Goal: Task Accomplishment & Management: Use online tool/utility

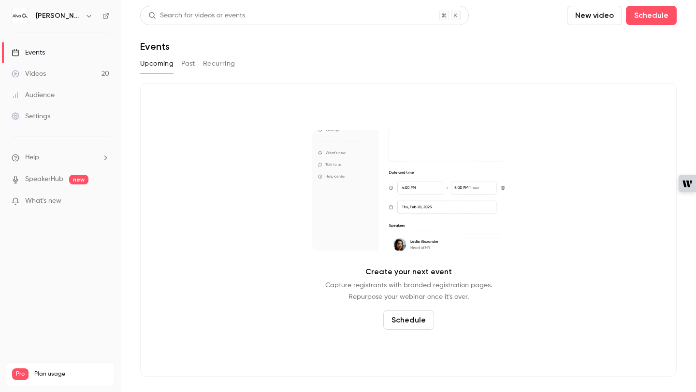
click at [52, 77] on link "Videos 20" at bounding box center [60, 73] width 121 height 21
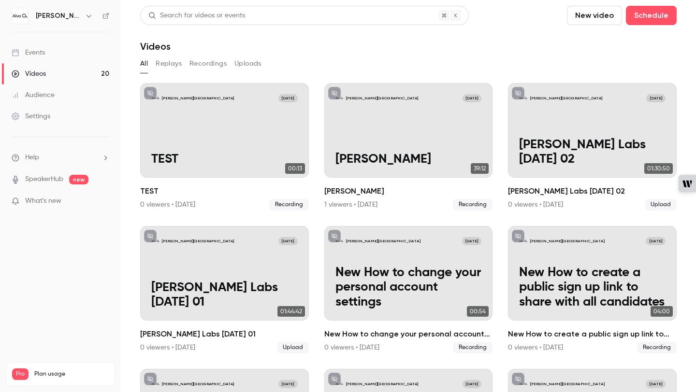
click at [45, 54] on div "Events" at bounding box center [28, 53] width 33 height 10
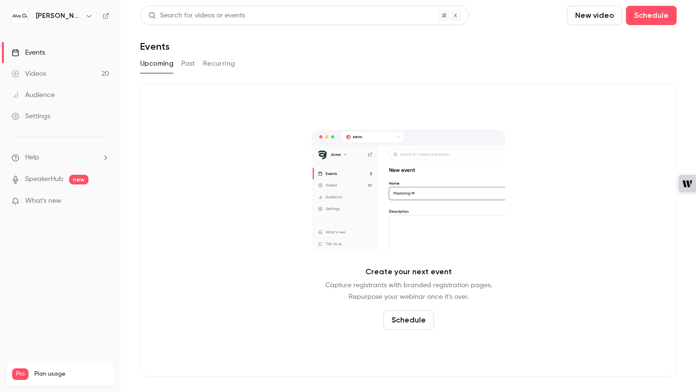
click at [55, 18] on h6 "[PERSON_NAME][GEOGRAPHIC_DATA]" at bounding box center [58, 16] width 45 height 10
click at [86, 16] on icon "button" at bounding box center [89, 16] width 8 height 8
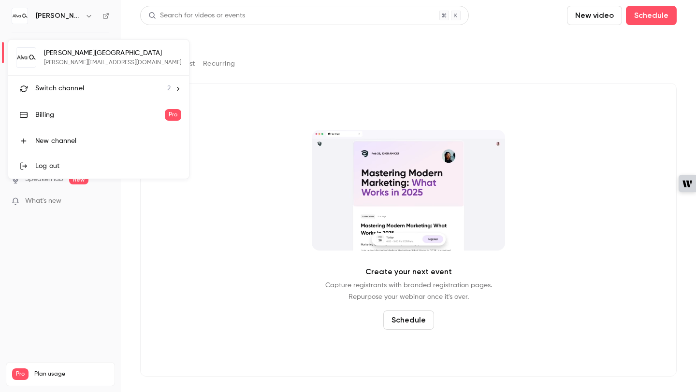
click at [66, 84] on span "Switch channel" at bounding box center [59, 89] width 49 height 10
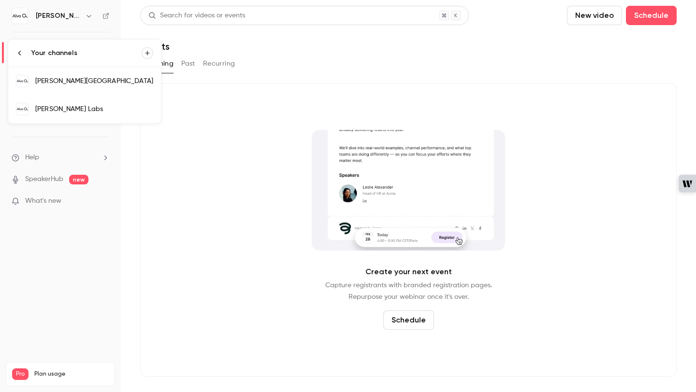
click at [73, 112] on div "[PERSON_NAME] Labs" at bounding box center [94, 109] width 118 height 10
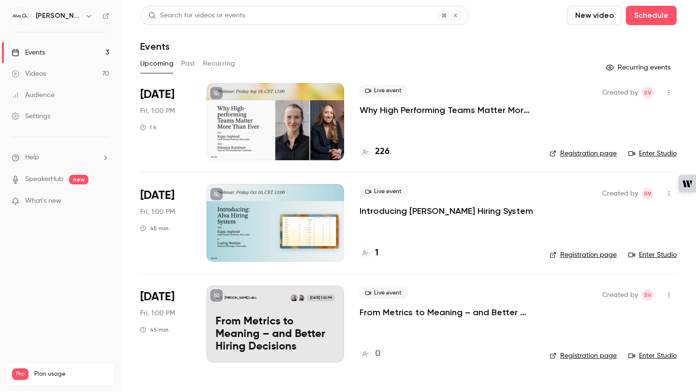
click at [430, 109] on p "Why High Performing Teams Matter More than Ever" at bounding box center [447, 110] width 174 height 12
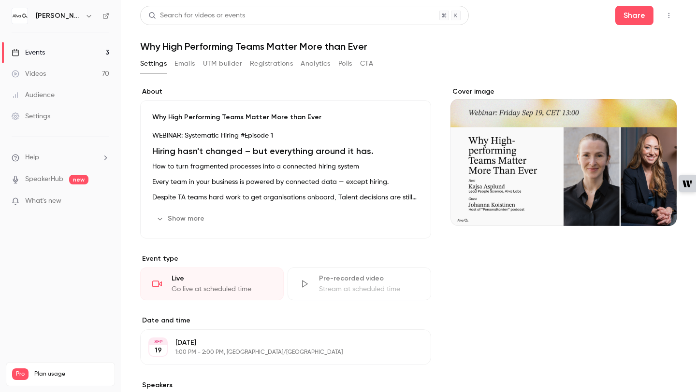
click at [27, 50] on div "Events" at bounding box center [28, 53] width 33 height 10
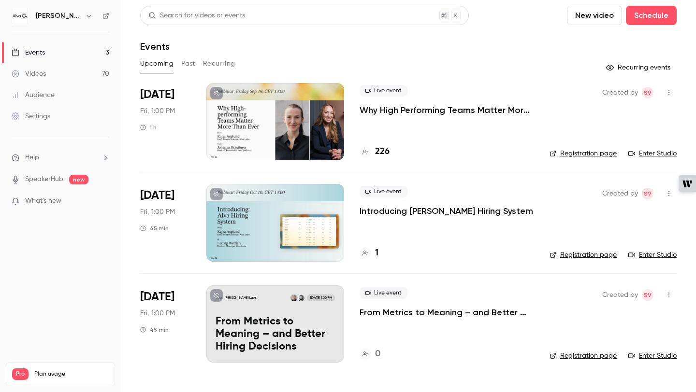
click at [602, 15] on button "New video" at bounding box center [594, 15] width 55 height 19
click at [594, 41] on div "Record" at bounding box center [629, 42] width 73 height 10
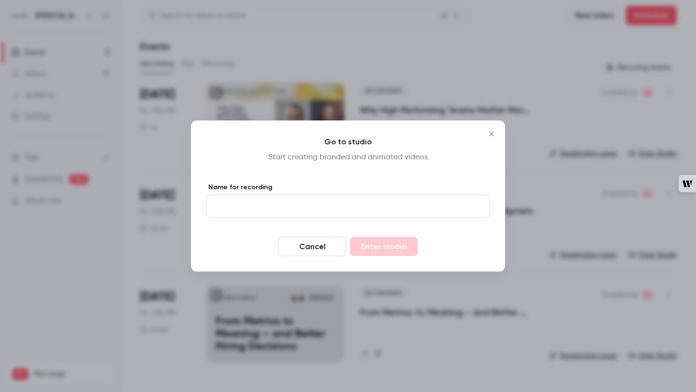
click at [313, 207] on input "Name for recording" at bounding box center [347, 206] width 283 height 23
type input "**********"
click at [371, 247] on button "Enter studio" at bounding box center [384, 246] width 68 height 19
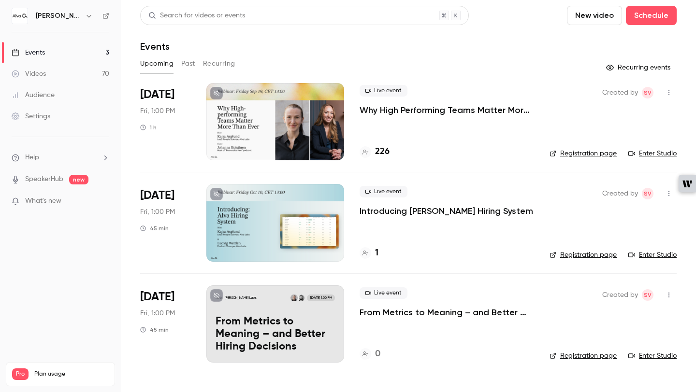
click at [408, 108] on p "Why High Performing Teams Matter More than Ever" at bounding box center [447, 110] width 174 height 12
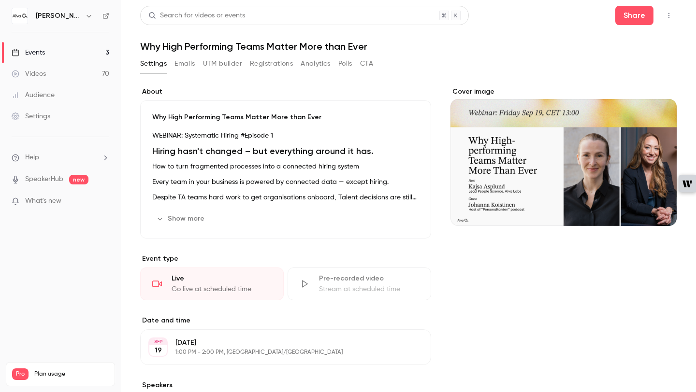
click at [345, 68] on button "Polls" at bounding box center [345, 63] width 14 height 15
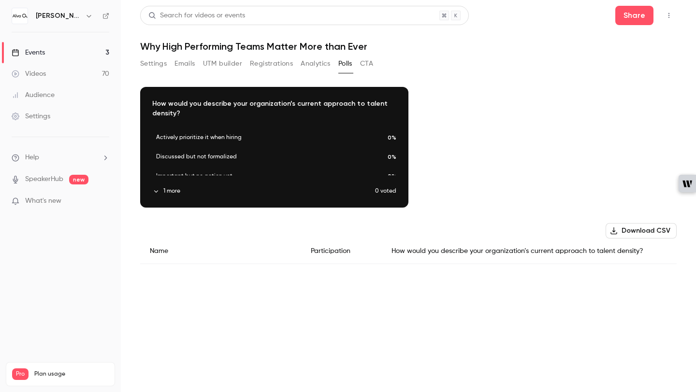
click at [164, 186] on div "Download image" at bounding box center [274, 147] width 267 height 120
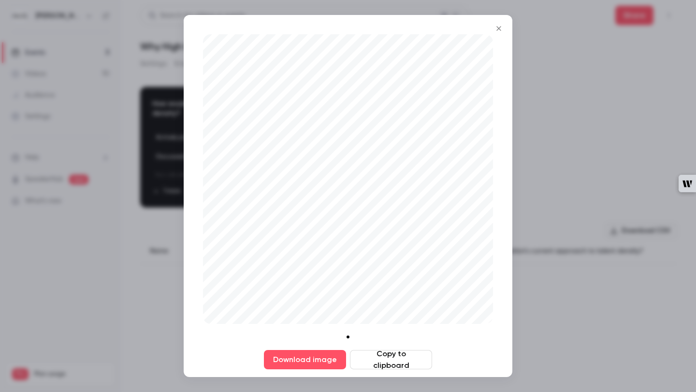
click at [490, 30] on button "Close" at bounding box center [498, 28] width 19 height 19
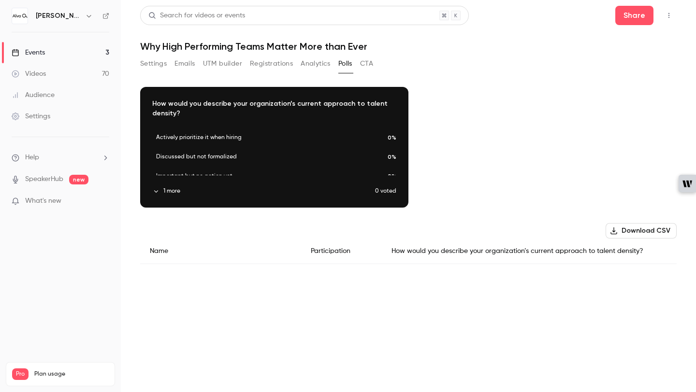
click at [374, 62] on div "Settings Emails UTM builder Registrations Analytics Polls CTA" at bounding box center [408, 65] width 537 height 19
click at [318, 64] on button "Analytics" at bounding box center [316, 63] width 30 height 15
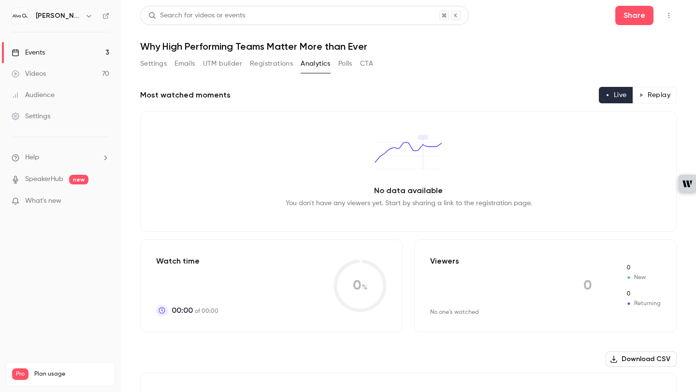
click at [267, 65] on button "Registrations" at bounding box center [271, 63] width 43 height 15
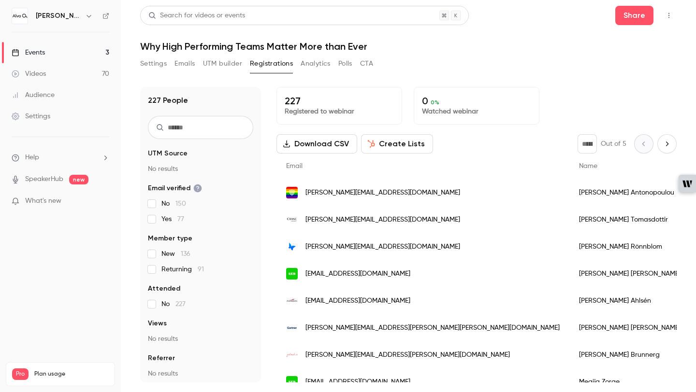
click at [228, 69] on button "UTM builder" at bounding box center [222, 63] width 39 height 15
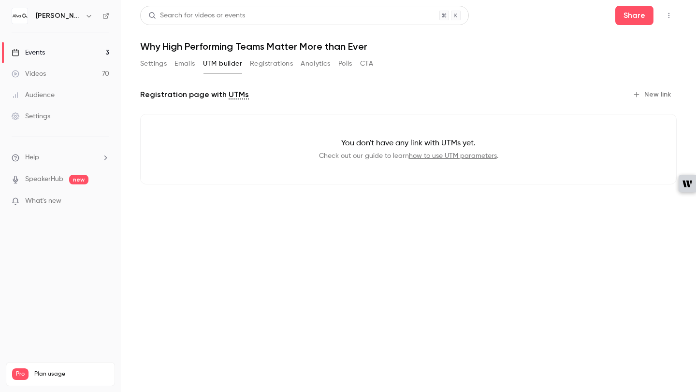
click at [162, 62] on button "Settings" at bounding box center [153, 63] width 27 height 15
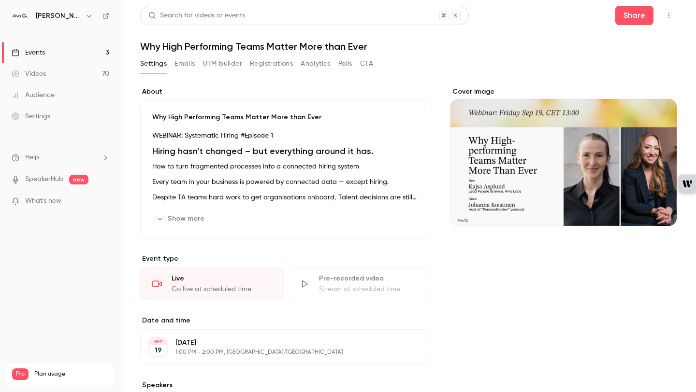
click at [185, 62] on button "Emails" at bounding box center [184, 63] width 20 height 15
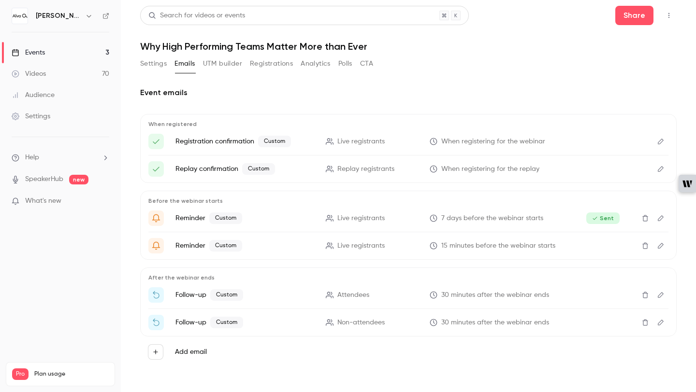
click at [230, 63] on button "UTM builder" at bounding box center [222, 63] width 39 height 15
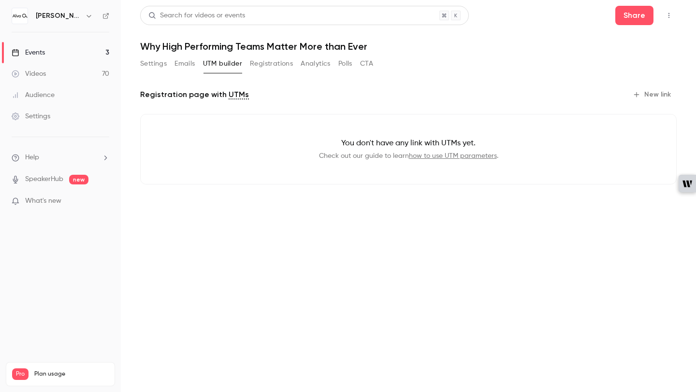
click at [267, 64] on button "Registrations" at bounding box center [271, 63] width 43 height 15
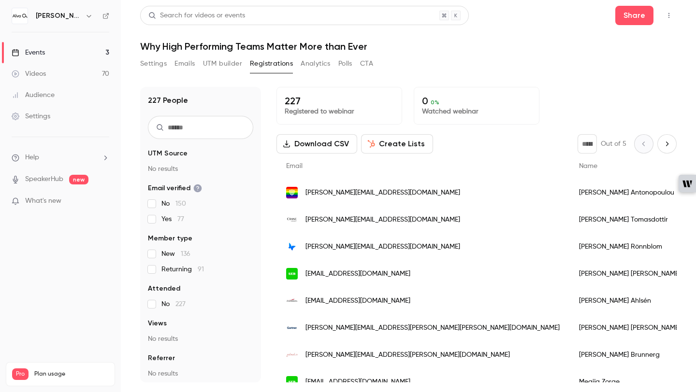
click at [319, 62] on button "Analytics" at bounding box center [316, 63] width 30 height 15
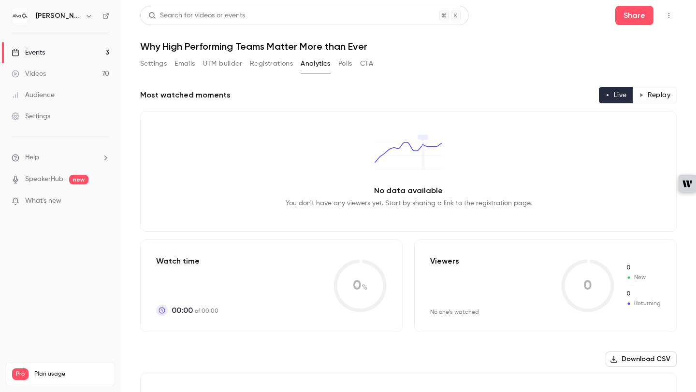
click at [341, 63] on button "Polls" at bounding box center [345, 63] width 14 height 15
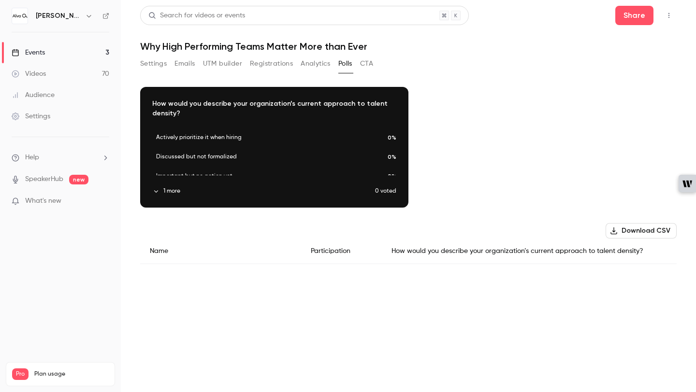
click at [368, 61] on button "CTA" at bounding box center [366, 63] width 13 height 15
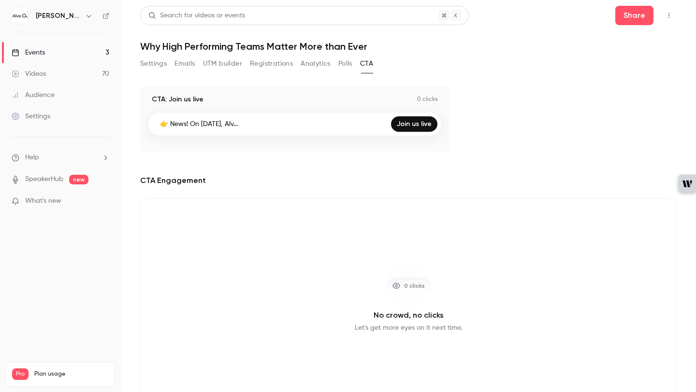
click at [146, 67] on button "Settings" at bounding box center [153, 63] width 27 height 15
